Goal: Task Accomplishment & Management: Use online tool/utility

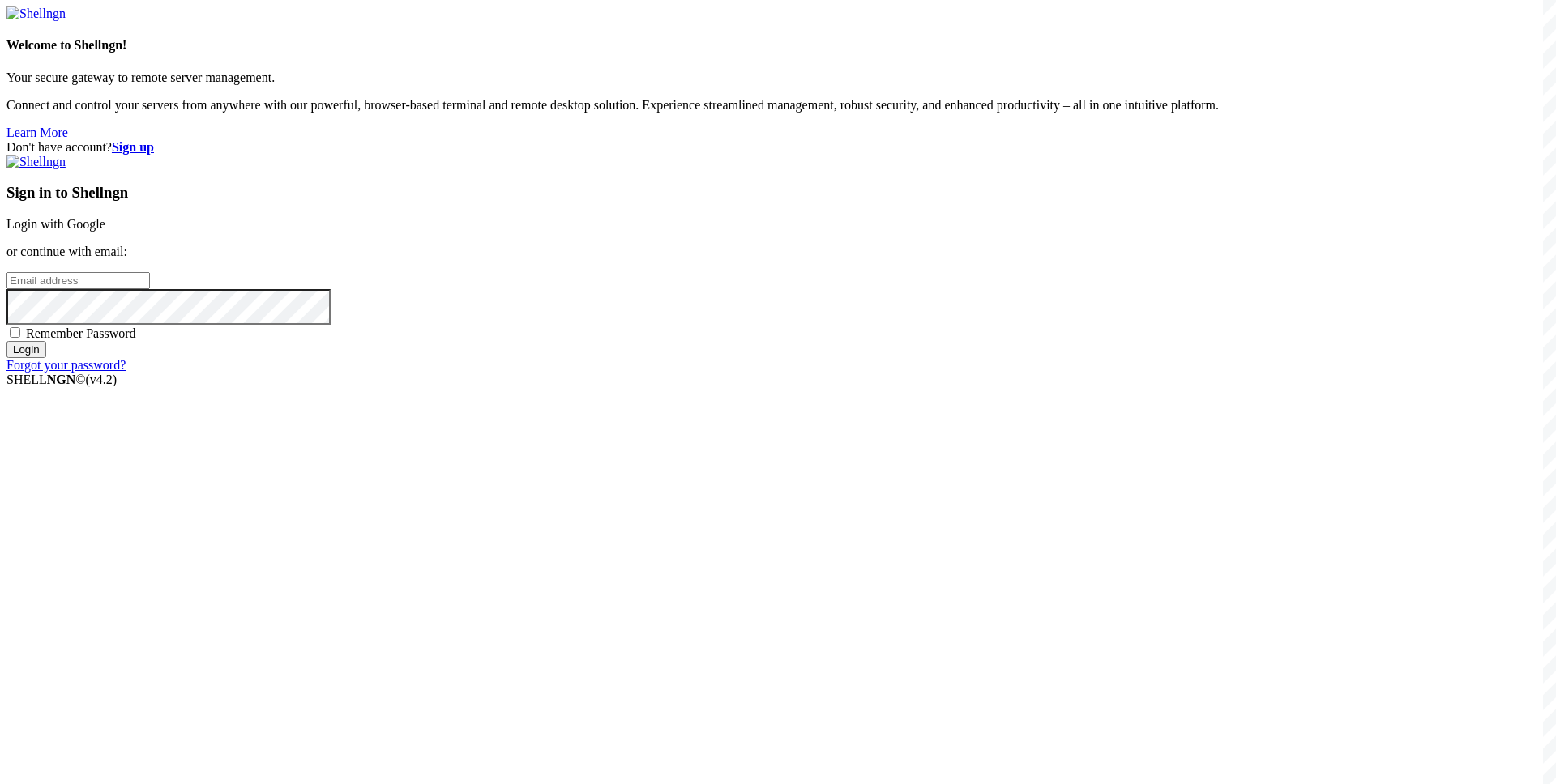
click at [150, 290] on input "email" at bounding box center [79, 280] width 144 height 17
paste input "[EMAIL_ADDRESS][DOMAIN_NAME]"
type input "[EMAIL_ADDRESS][DOMAIN_NAME]"
click at [136, 340] on span "Remember Password" at bounding box center [81, 333] width 110 height 14
click at [21, 338] on input "Remember Password" at bounding box center [15, 332] width 11 height 11
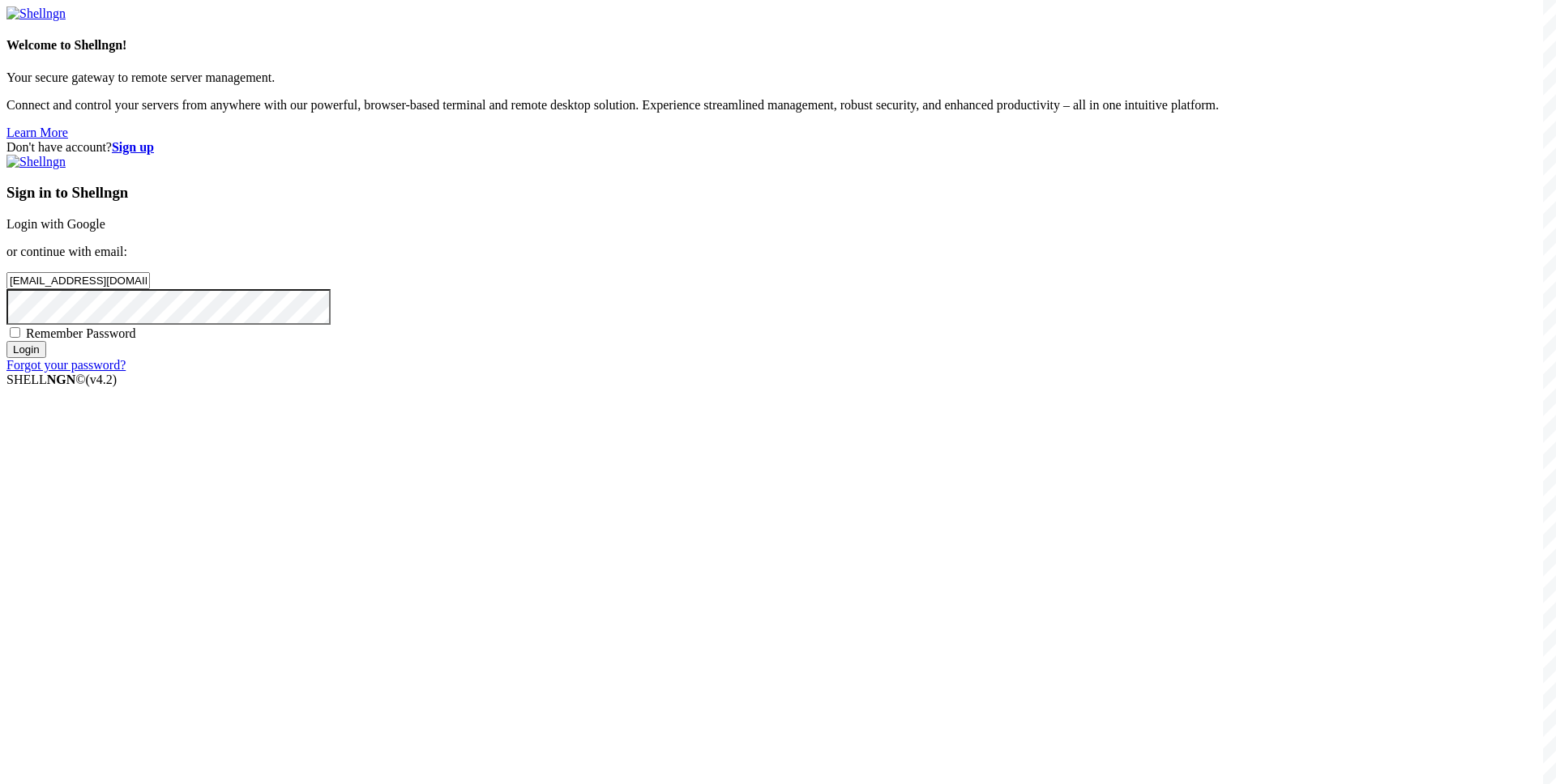
checkbox input "true"
click at [46, 359] on input "Login" at bounding box center [27, 349] width 39 height 17
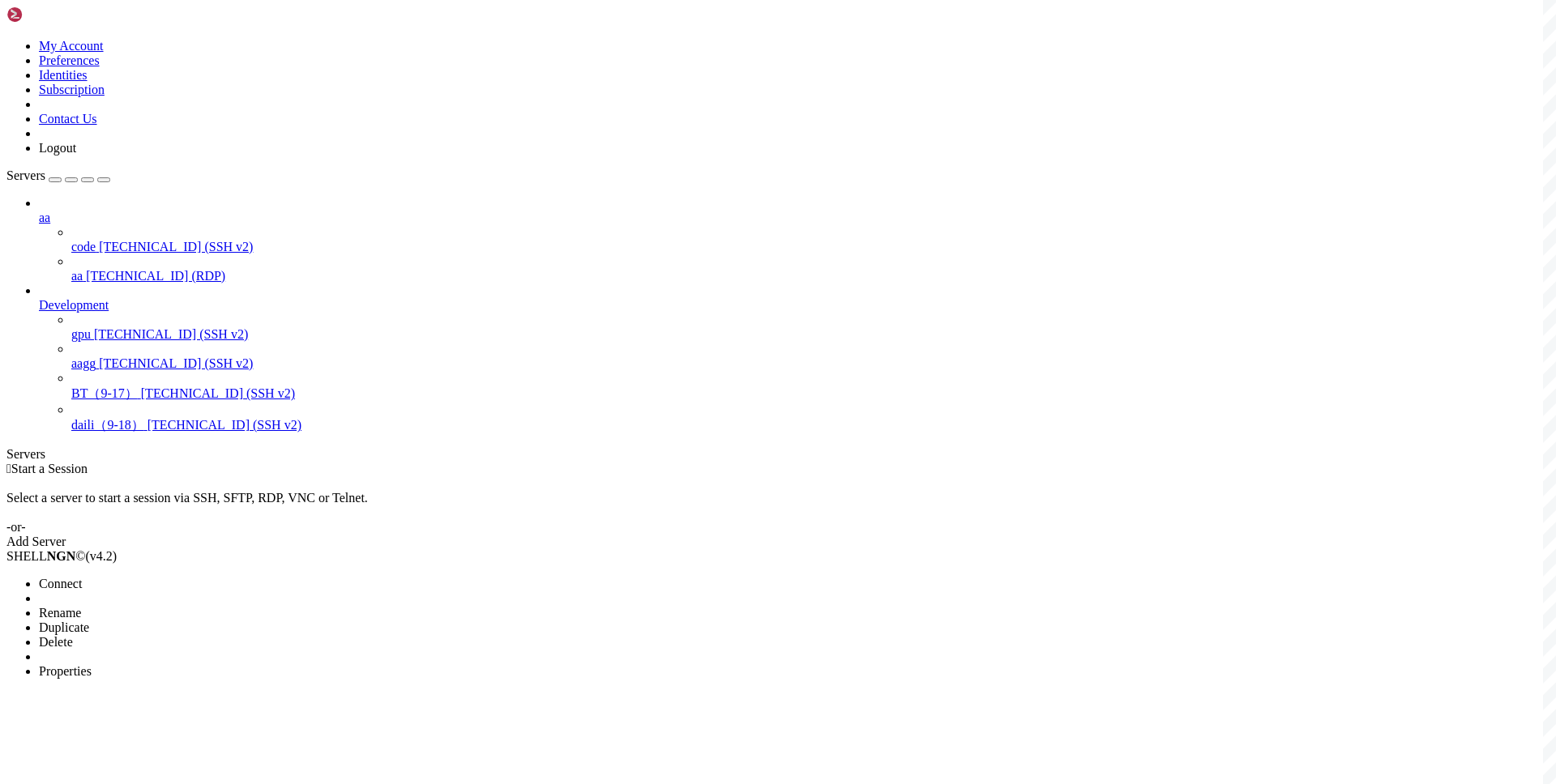
click at [82, 577] on span "Connect" at bounding box center [60, 584] width 43 height 14
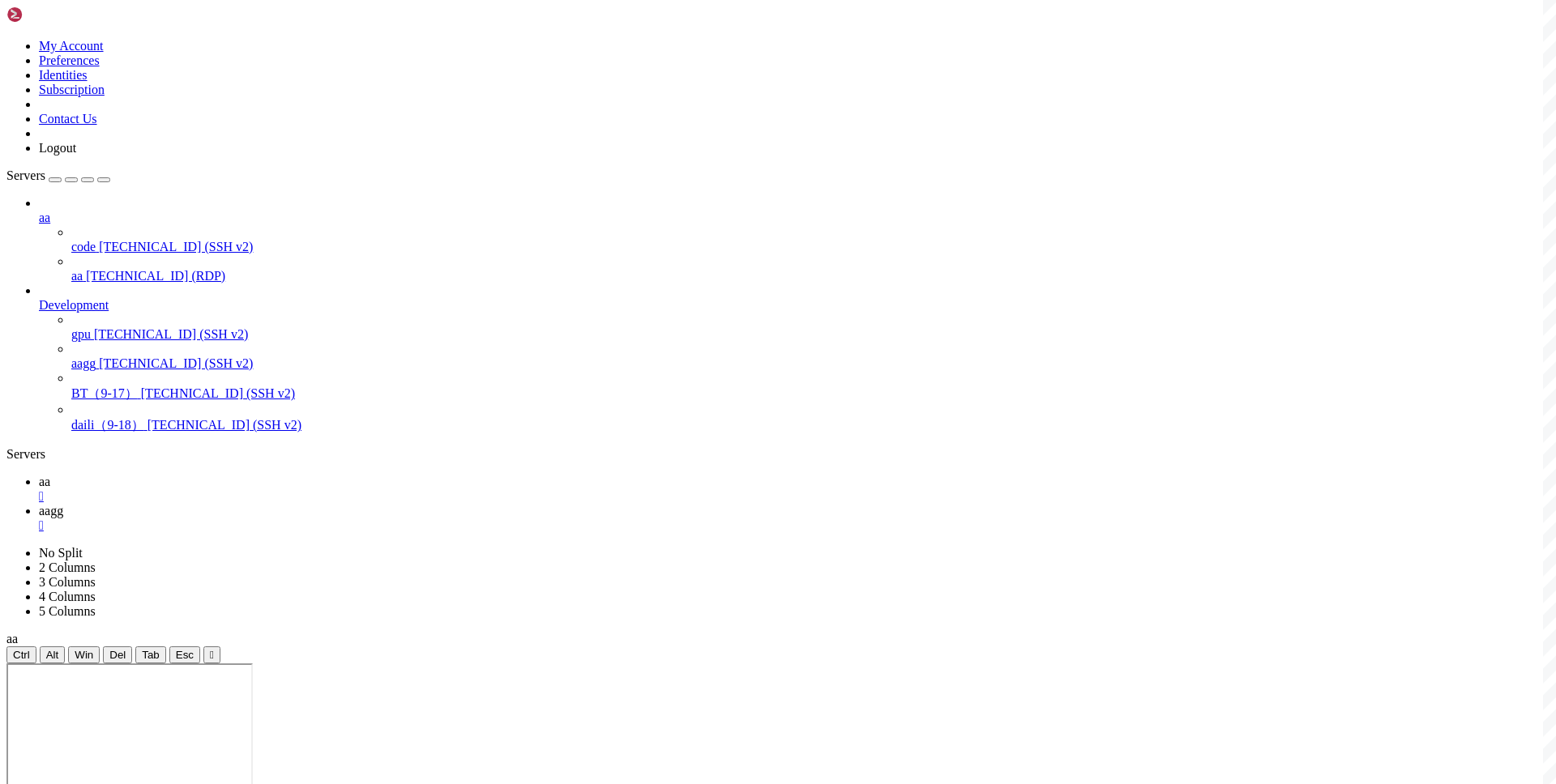
click at [38, 475] on icon at bounding box center [38, 482] width 0 height 14
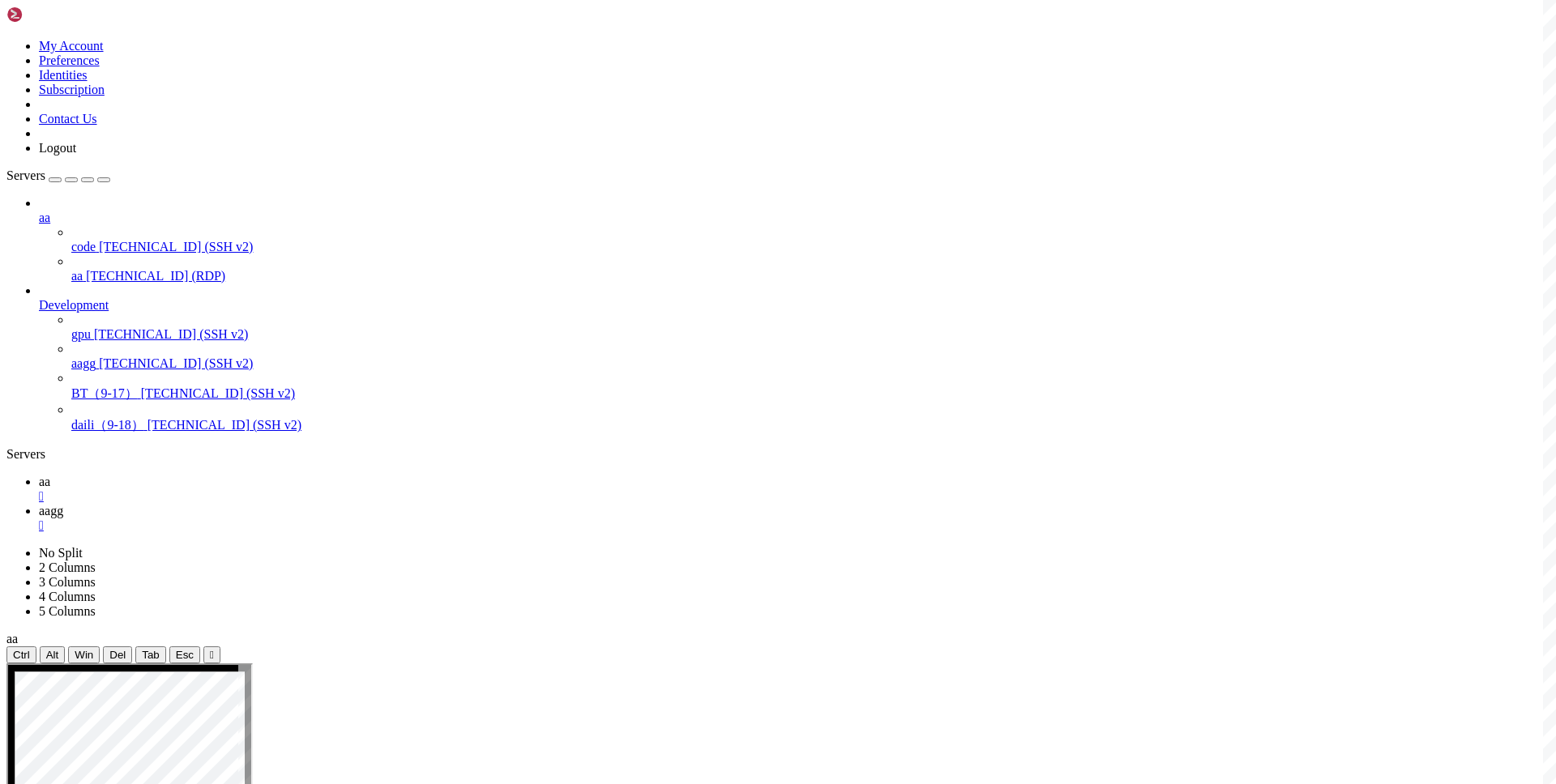
click at [302, 504] on link "aagg " at bounding box center [793, 519] width 1511 height 30
click at [50, 475] on span "aa" at bounding box center [44, 482] width 12 height 14
click at [63, 504] on span "aagg" at bounding box center [50, 511] width 25 height 14
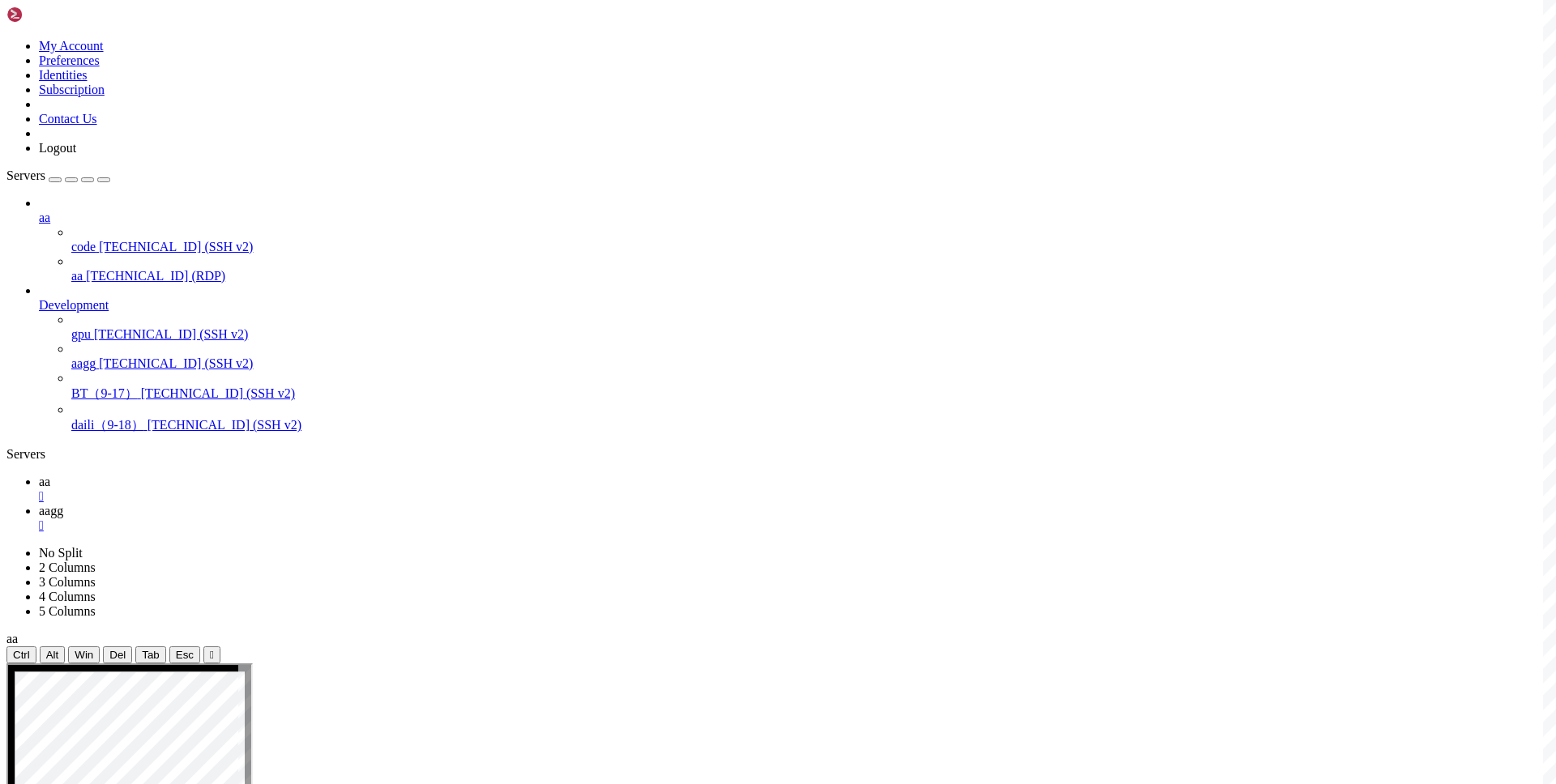
click at [231, 475] on link "aa " at bounding box center [793, 490] width 1511 height 30
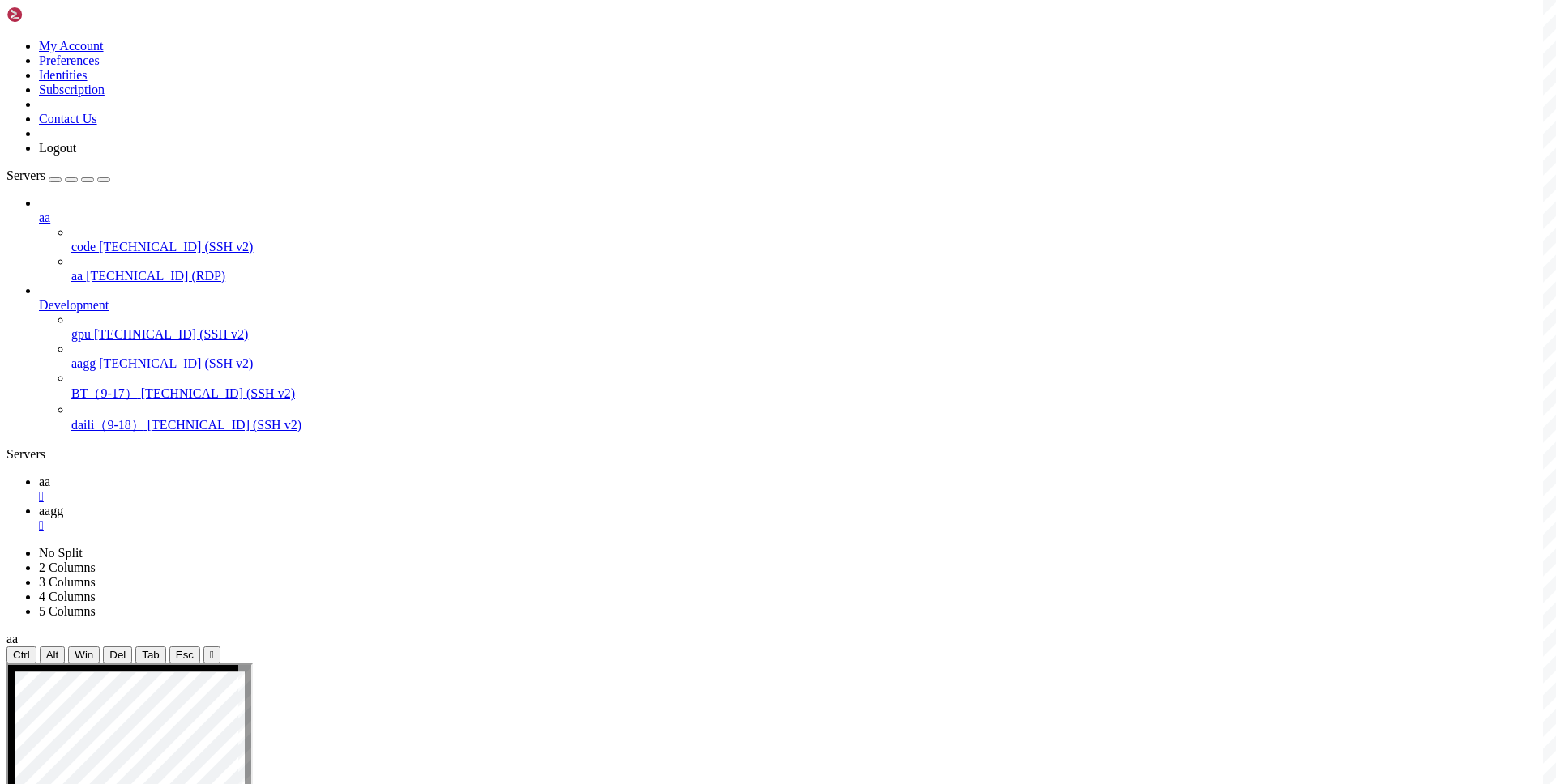
scroll to position [998, 0]
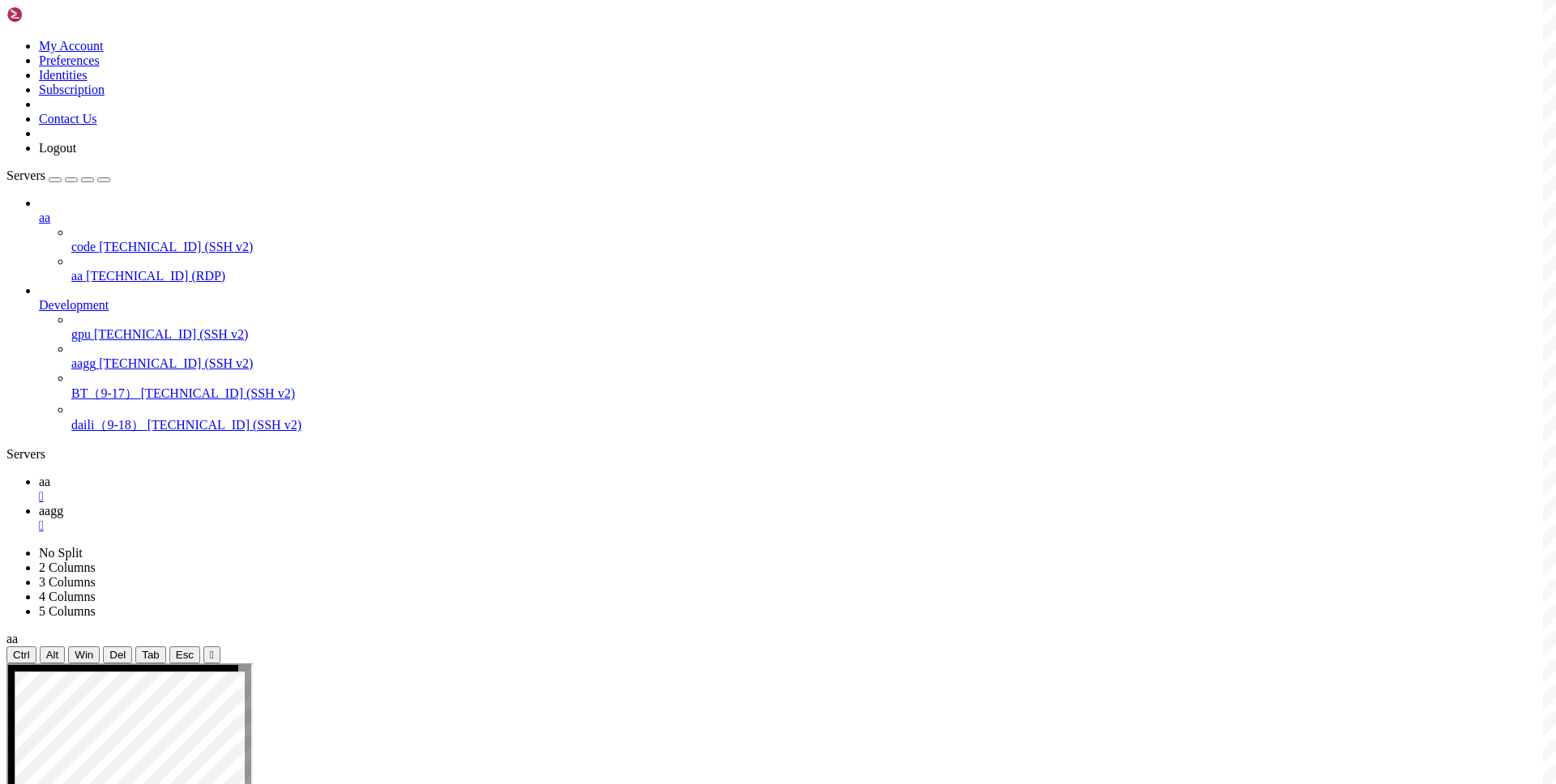
scroll to position [1118, 0]
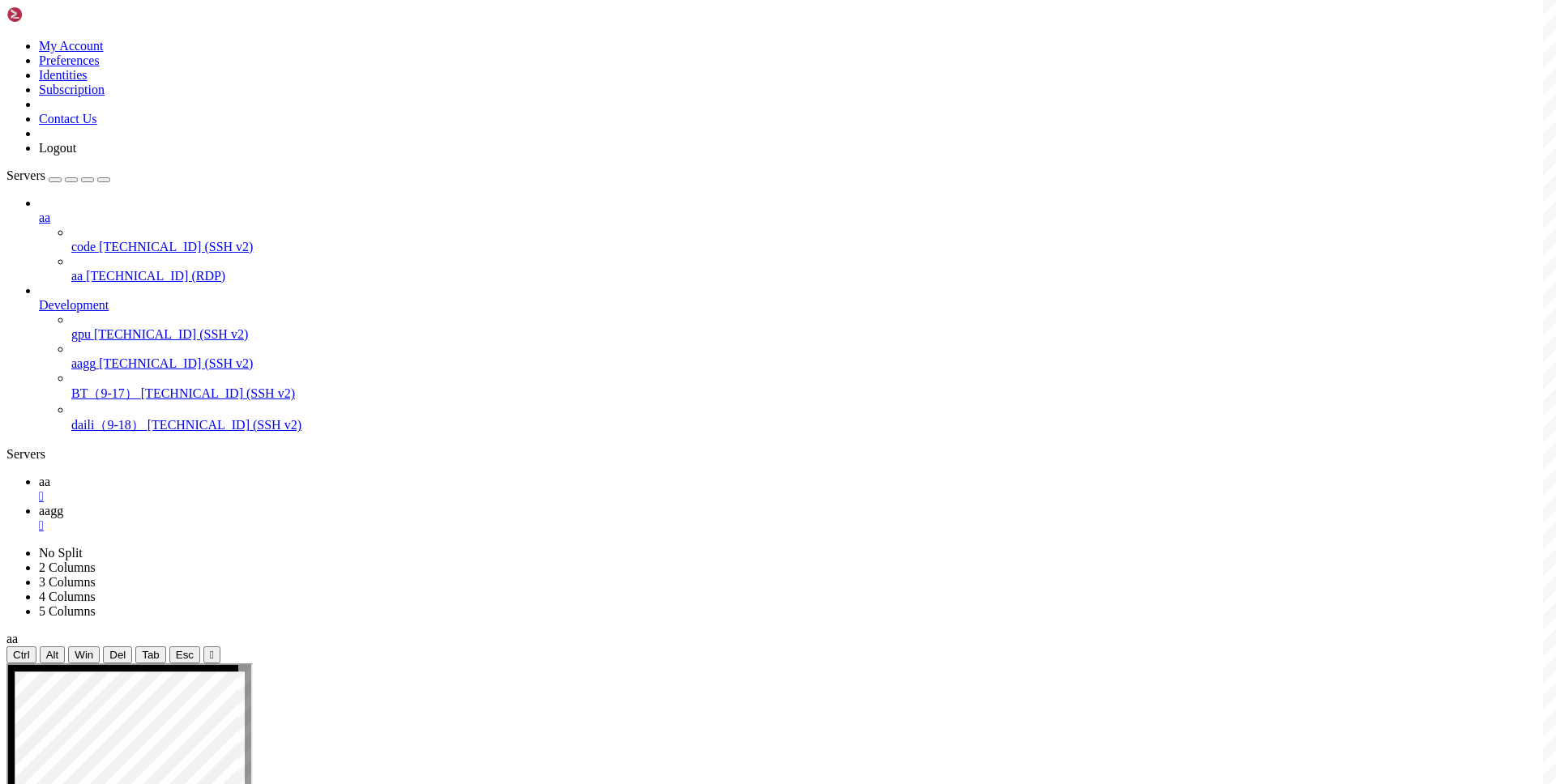
click at [301, 504] on link "aagg " at bounding box center [793, 519] width 1511 height 30
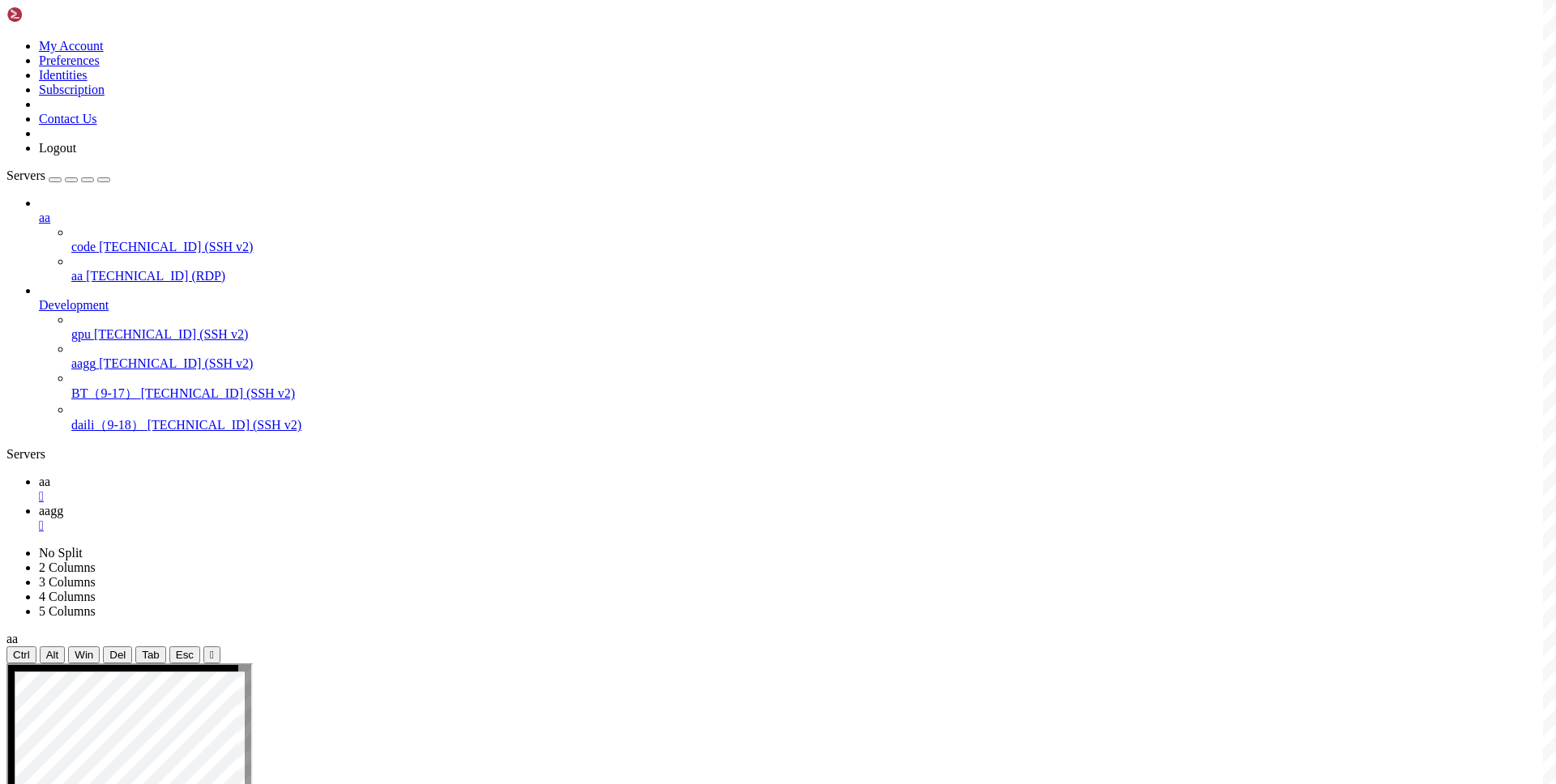
drag, startPoint x: 164, startPoint y: 1461, endPoint x: 303, endPoint y: 1458, distance: 139.0
copy x-row "http://www.yn.gov.cn"
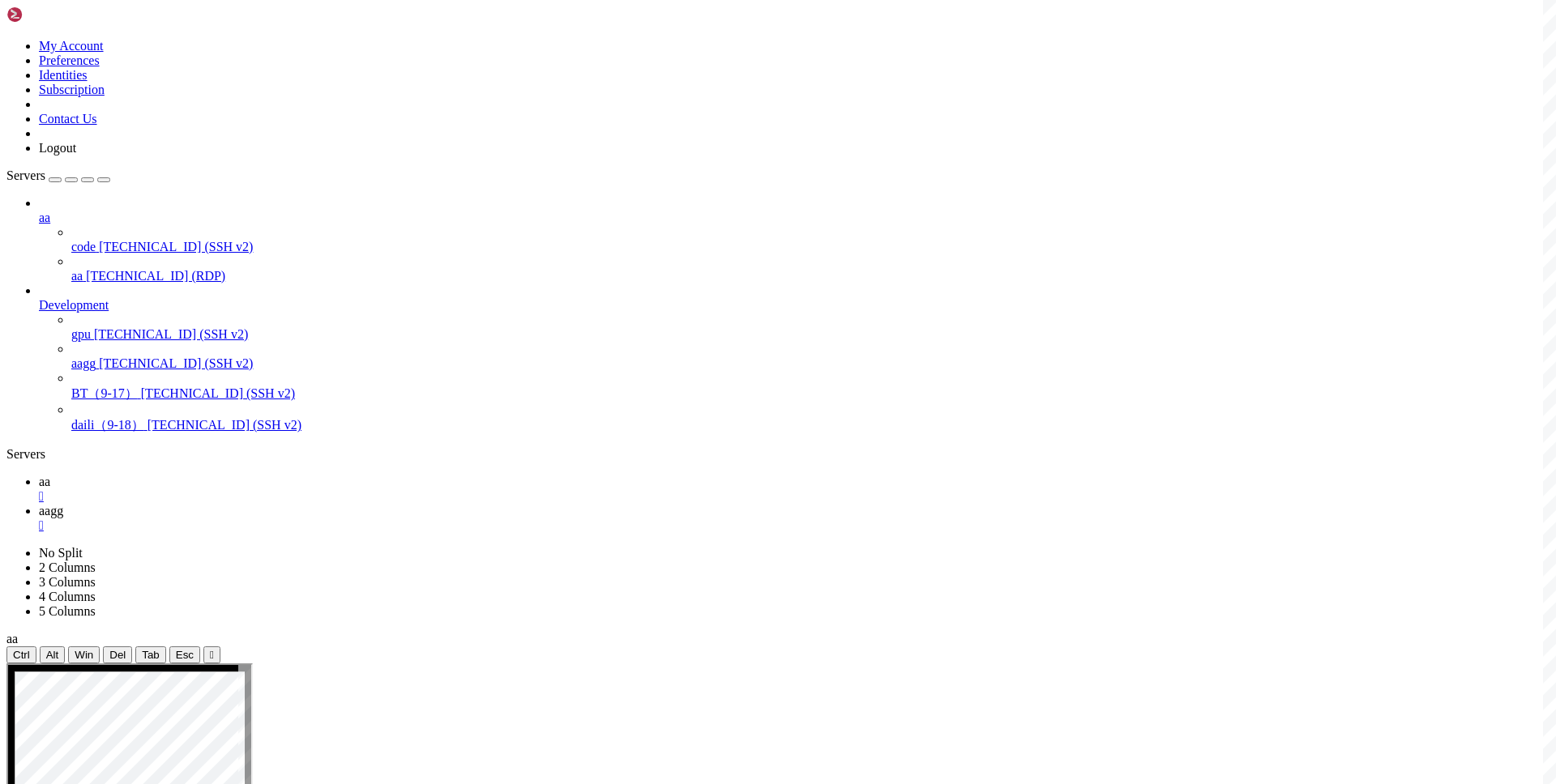
scroll to position [8232, 0]
drag, startPoint x: 325, startPoint y: 1528, endPoint x: 164, endPoint y: 1529, distance: 161.0
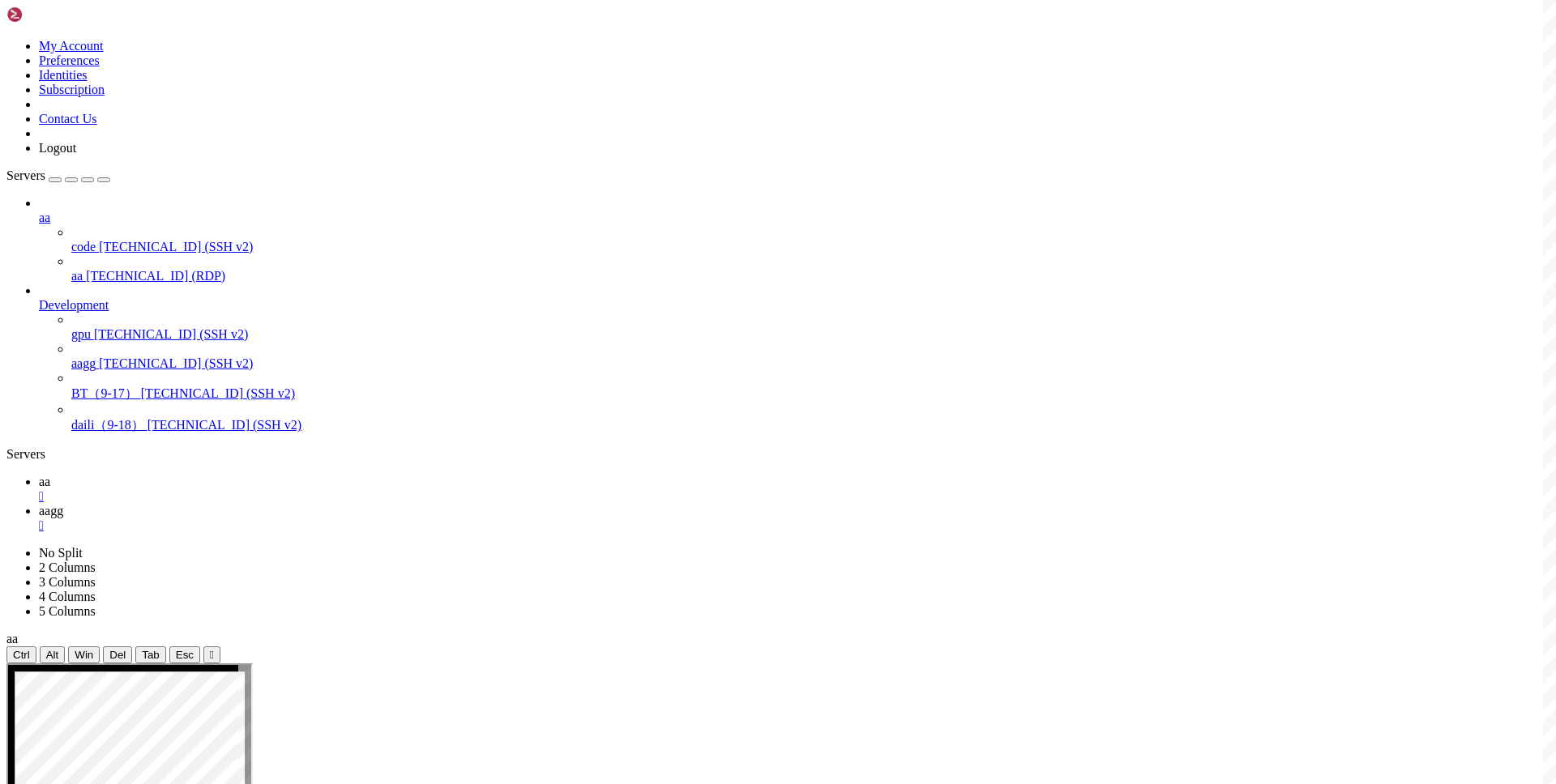
copy x-row "http://www.xydjw.gov.cn"
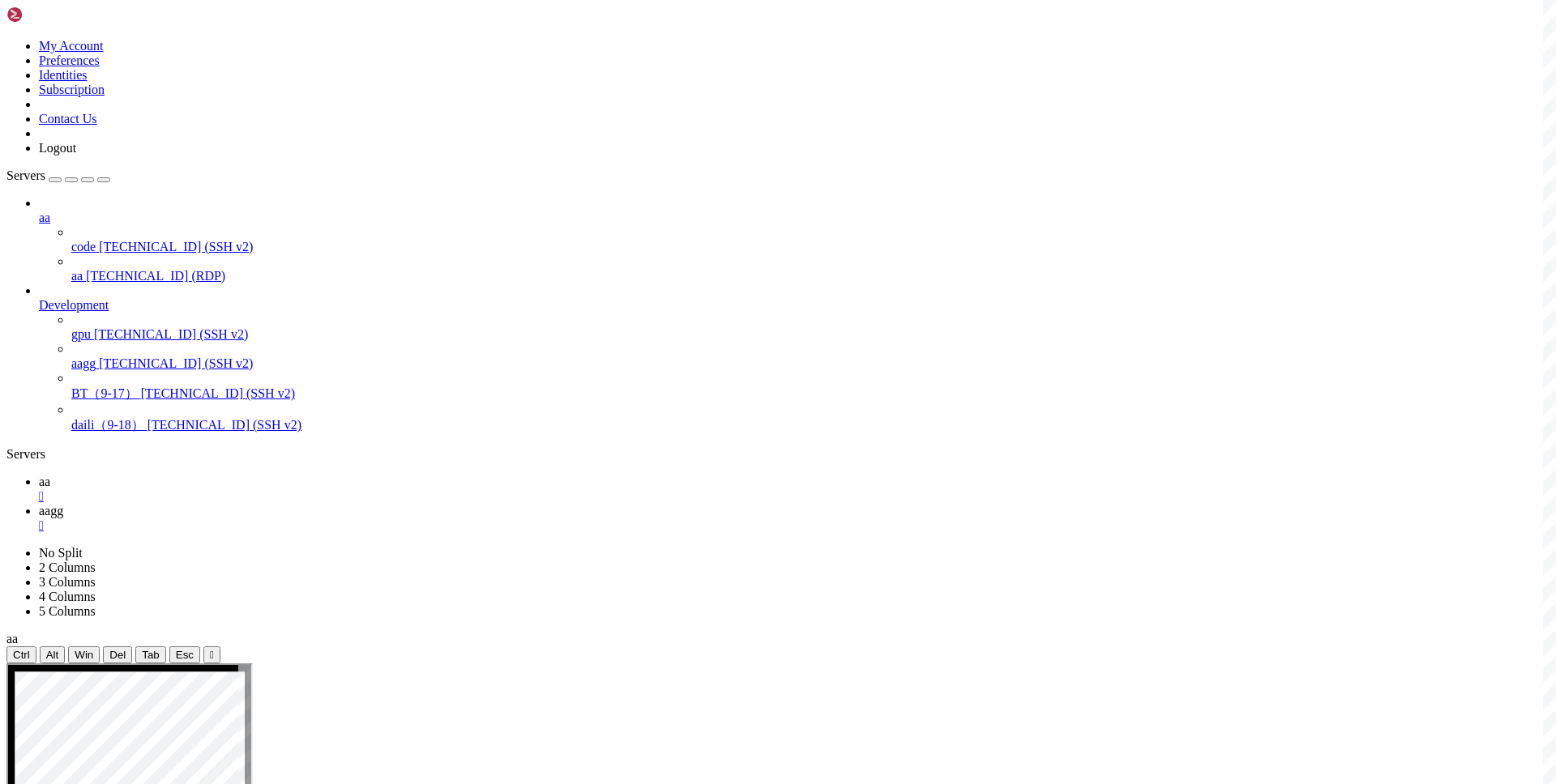
click at [231, 475] on link "aa " at bounding box center [793, 490] width 1511 height 30
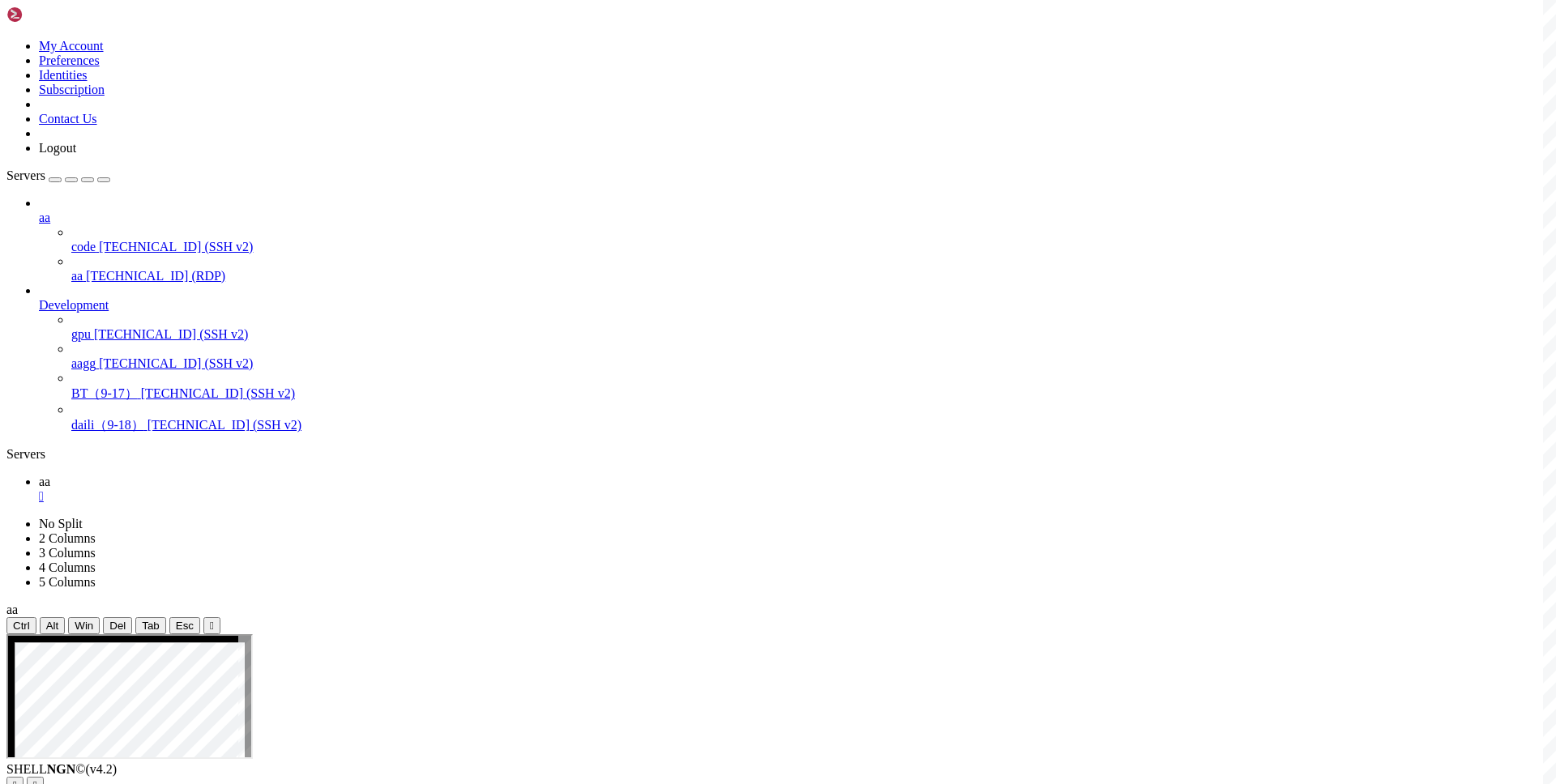
click at [262, 490] on div "" at bounding box center [793, 496] width 1511 height 15
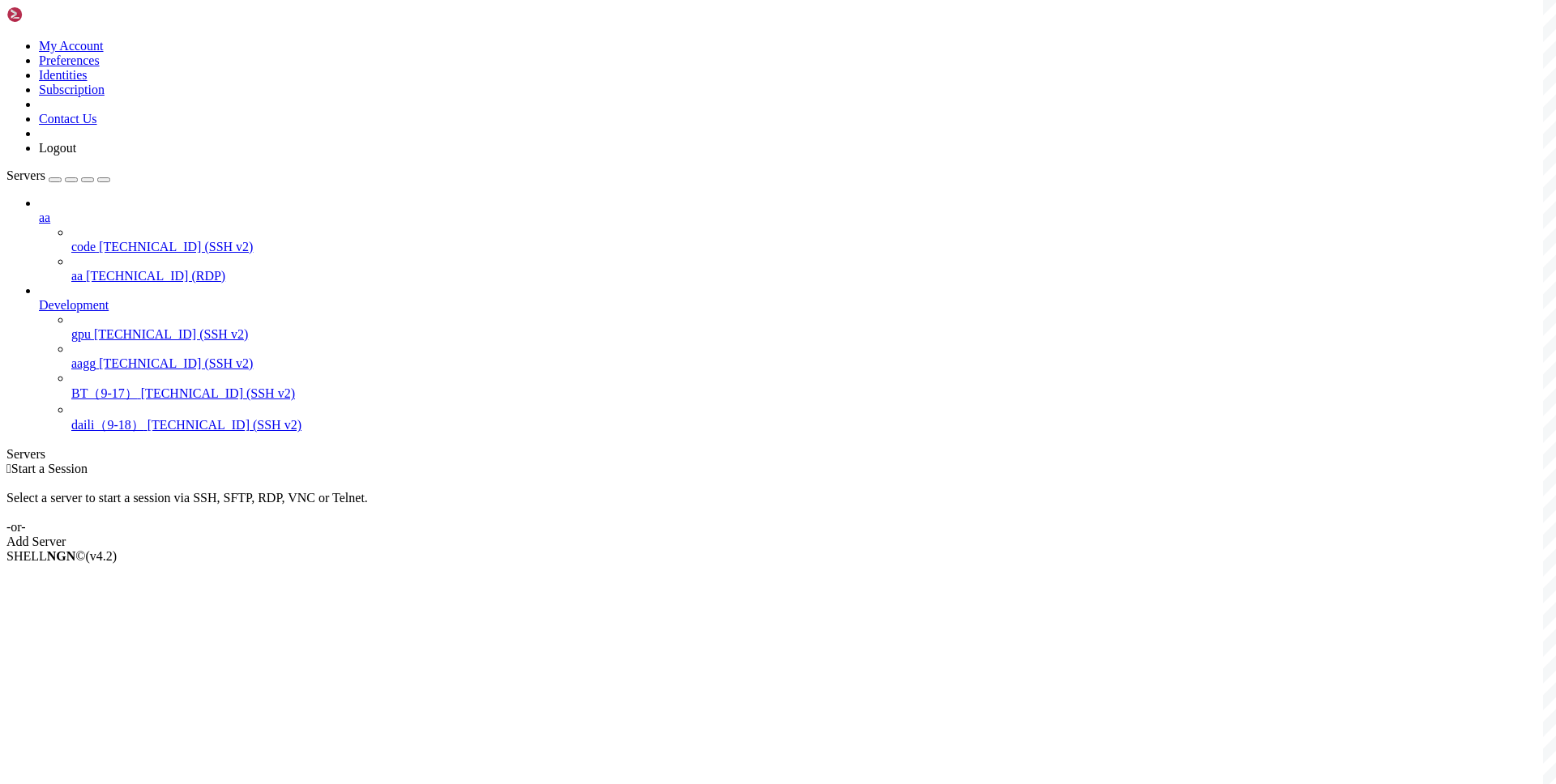
click at [418, 462] on div " Start a Session Select a server to start a session via SSH, SFTP, RDP, VNC or…" at bounding box center [778, 505] width 1543 height 88
click at [82, 577] on span "Connect" at bounding box center [60, 584] width 43 height 14
